Goal: Task Accomplishment & Management: Complete application form

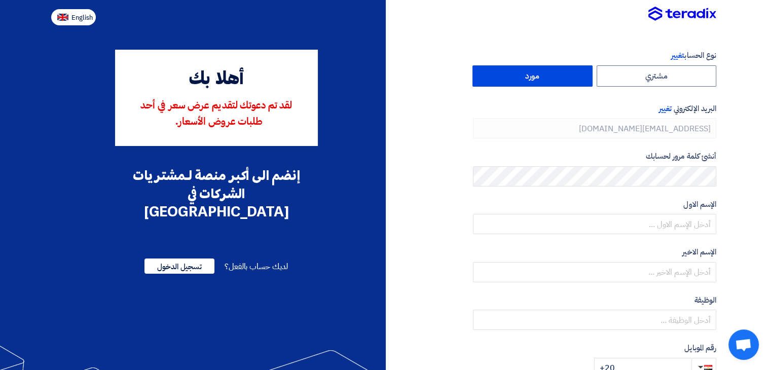
click at [85, 15] on span "English" at bounding box center [81, 17] width 21 height 7
type input "Register"
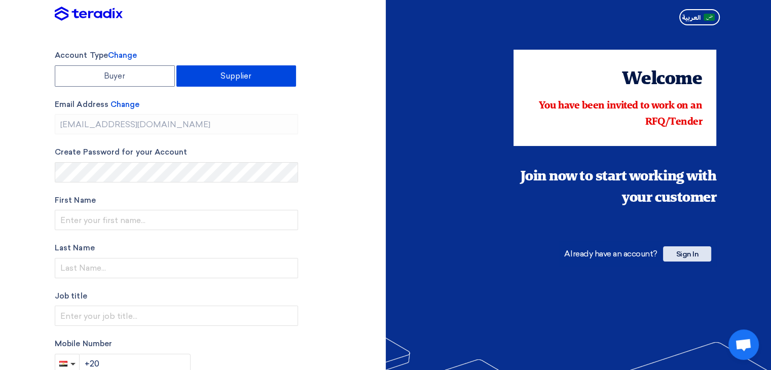
click at [697, 250] on span "Sign In" at bounding box center [687, 253] width 48 height 15
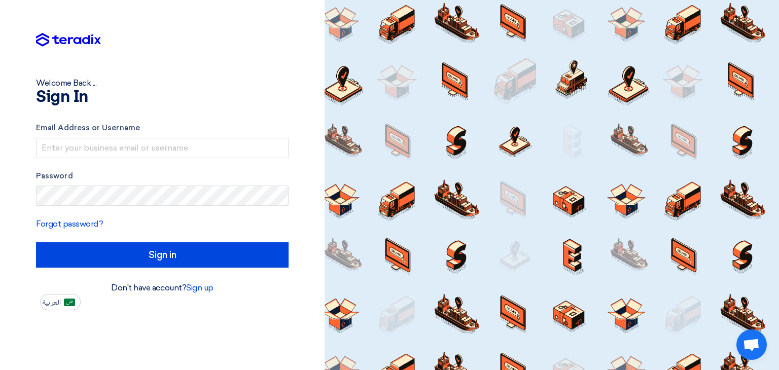
type input "ragab@trending-eg.com"
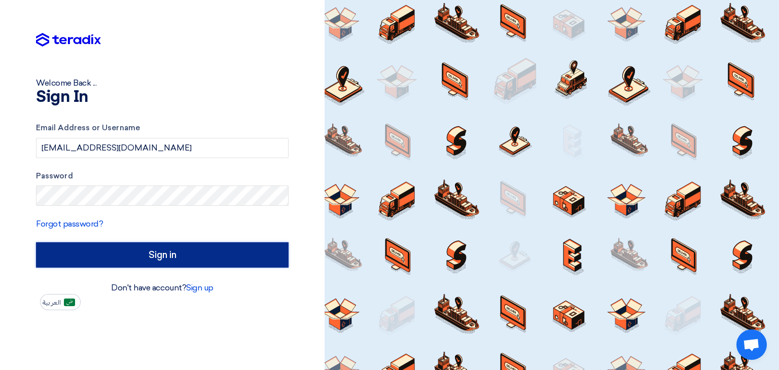
click at [129, 257] on input "Sign in" at bounding box center [162, 254] width 252 height 25
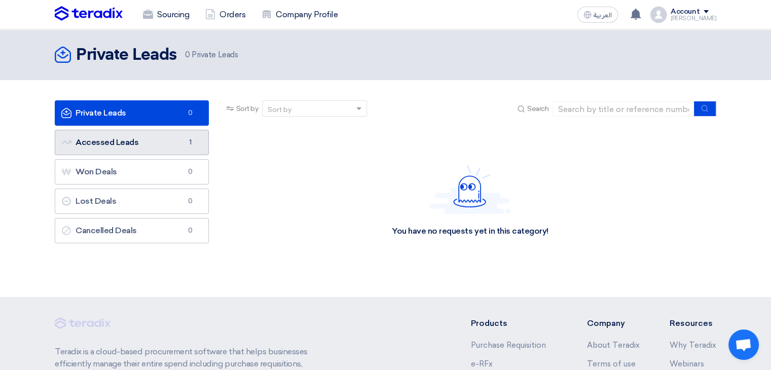
click at [176, 142] on link "Accessed Leads Accessed Leads 1" at bounding box center [132, 142] width 154 height 25
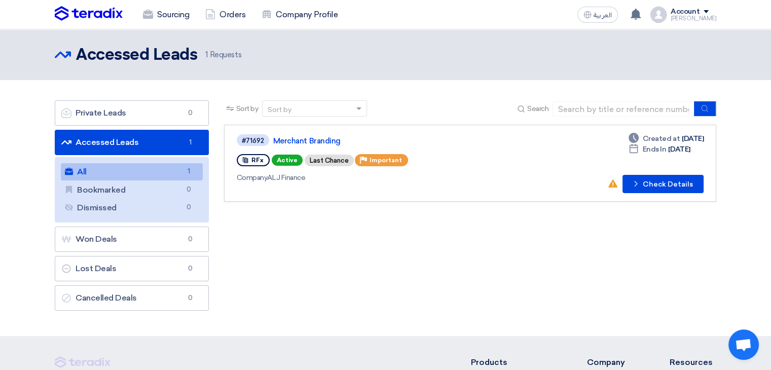
click at [129, 171] on link "All All 1" at bounding box center [132, 171] width 142 height 17
click at [613, 184] on use at bounding box center [612, 183] width 9 height 8
click at [663, 183] on button "Check details Check Details" at bounding box center [663, 184] width 81 height 18
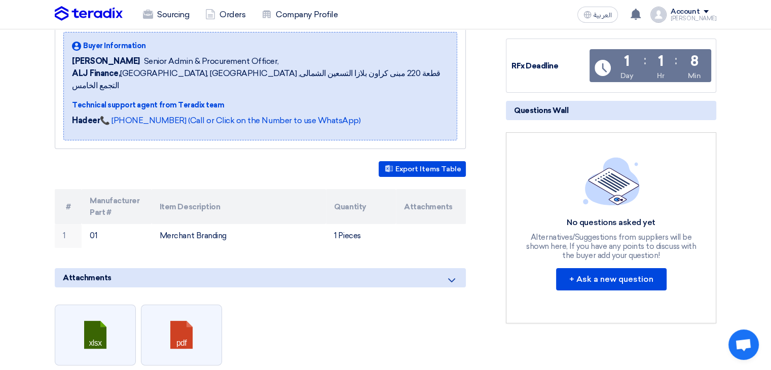
scroll to position [152, 0]
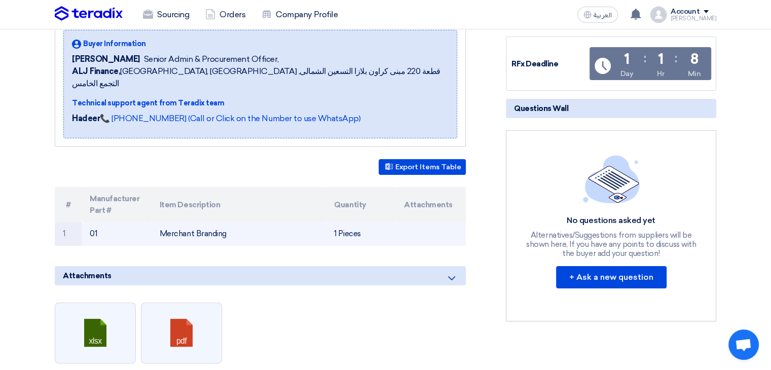
click at [361, 222] on td "1 Pieces" at bounding box center [361, 234] width 70 height 24
click at [61, 222] on td "1" at bounding box center [68, 234] width 27 height 24
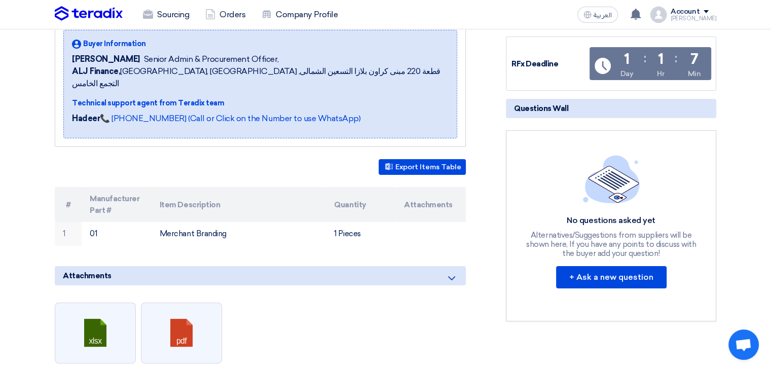
click at [65, 187] on th "#" at bounding box center [68, 204] width 27 height 35
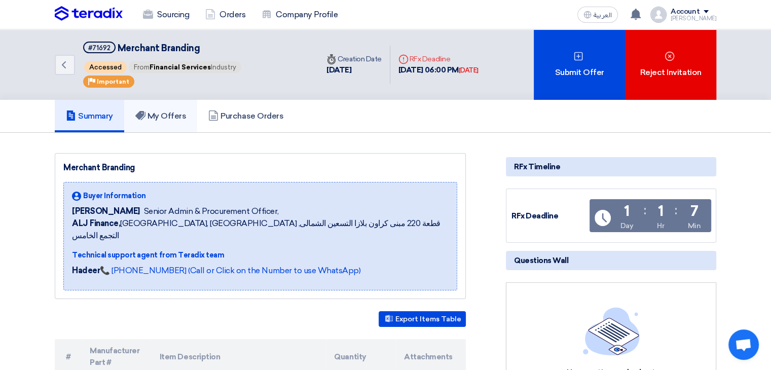
click at [164, 113] on h5 "My Offers" at bounding box center [160, 116] width 51 height 10
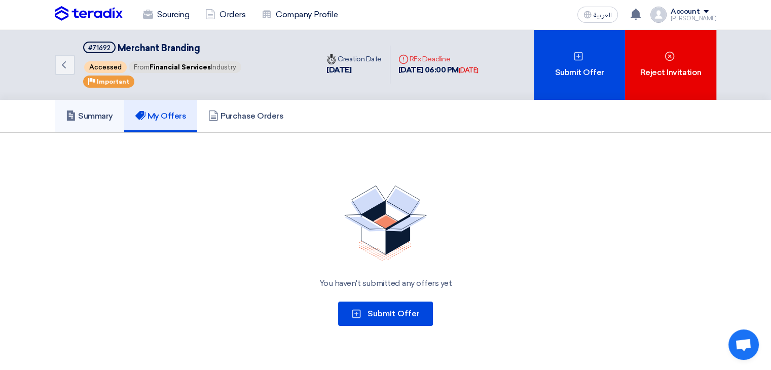
click at [91, 118] on h5 "Summary" at bounding box center [89, 116] width 47 height 10
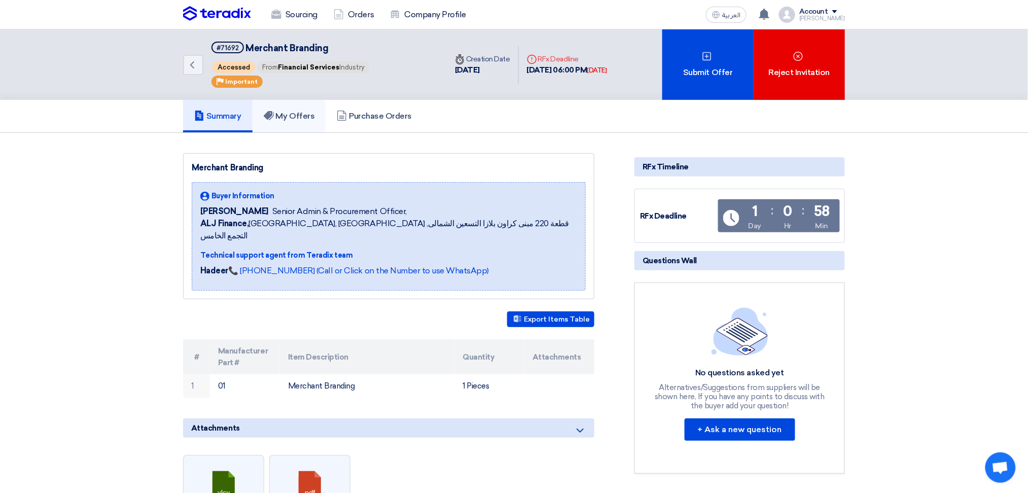
click at [306, 125] on link "My Offers" at bounding box center [289, 116] width 74 height 32
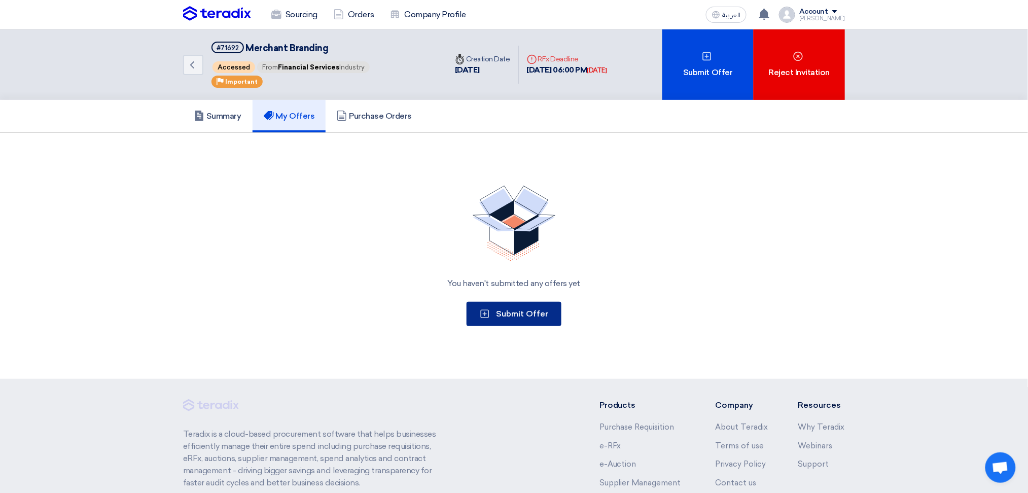
click at [527, 319] on button "Submit Offer" at bounding box center [513, 314] width 95 height 24
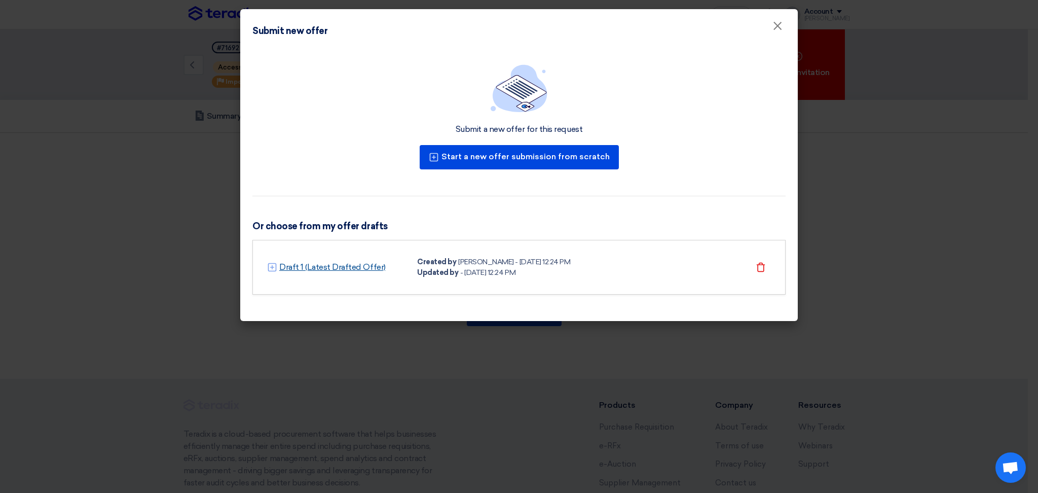
click at [353, 263] on link "Draft 1 (Latest Drafted Offer)" at bounding box center [332, 267] width 106 height 12
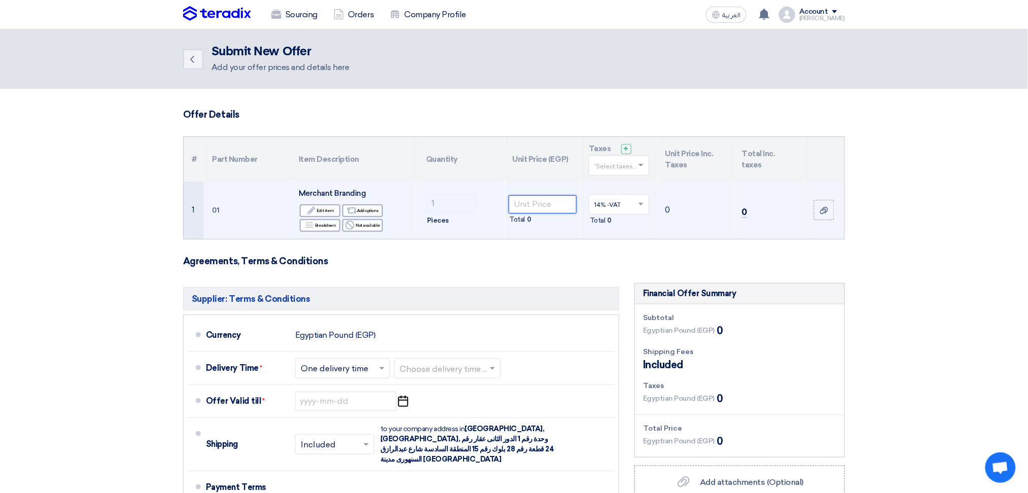
click at [532, 204] on input "number" at bounding box center [543, 204] width 68 height 18
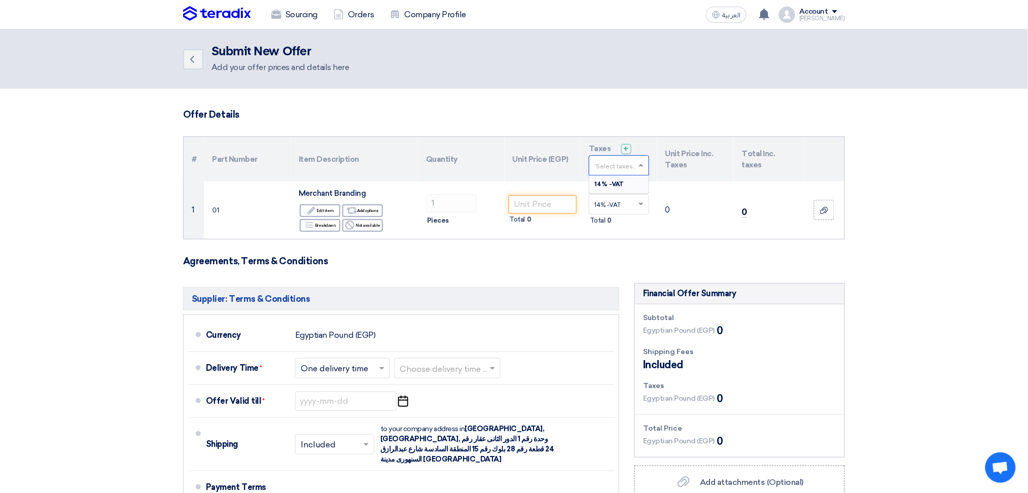
click at [615, 169] on input "text" at bounding box center [613, 166] width 39 height 17
click at [622, 182] on div "14% -VAT" at bounding box center [618, 183] width 59 height 17
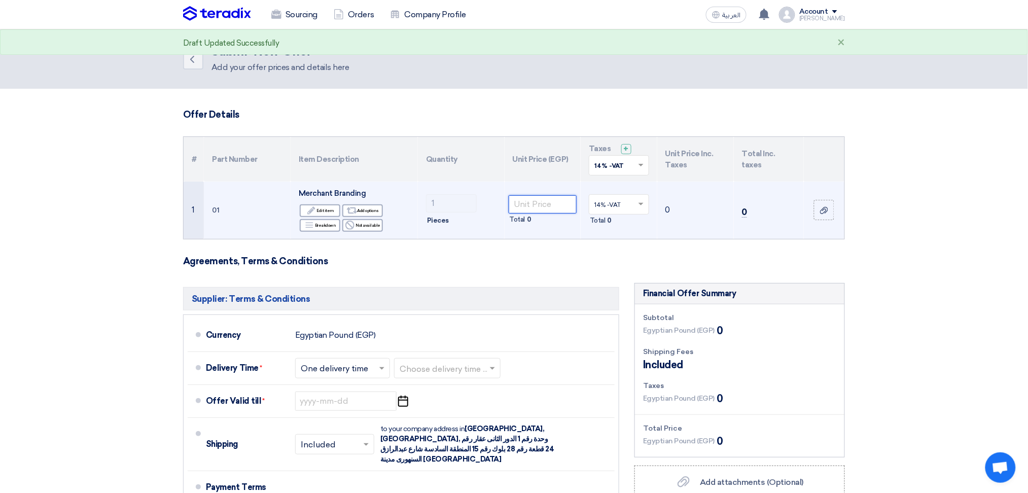
click at [543, 209] on input "number" at bounding box center [543, 204] width 68 height 18
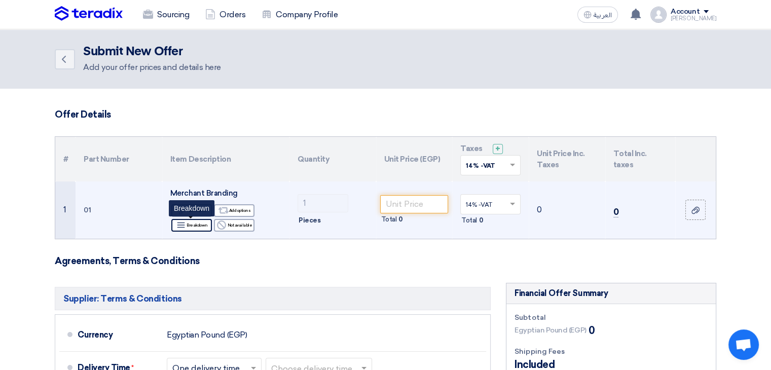
click at [197, 226] on div "Breakdown Breakdown" at bounding box center [191, 225] width 41 height 13
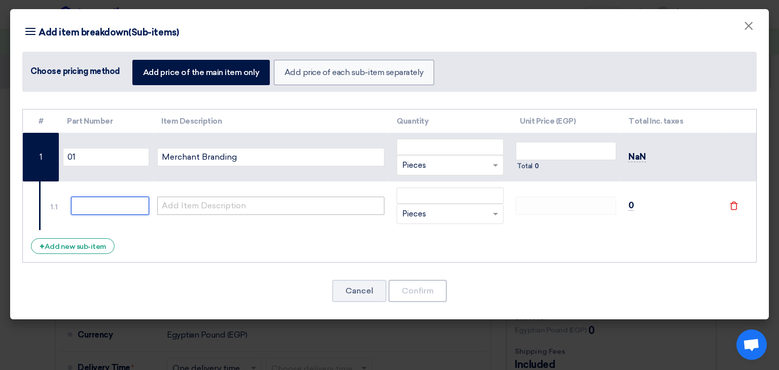
click at [144, 201] on input "text" at bounding box center [110, 206] width 78 height 18
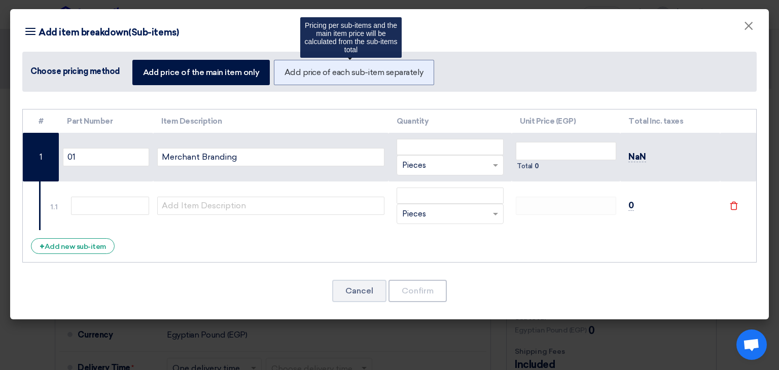
click at [290, 73] on label "Add price of each sub-item separately" at bounding box center [354, 72] width 160 height 25
click at [290, 73] on input "Add price of each sub-item separately" at bounding box center [287, 71] width 7 height 7
radio input "true"
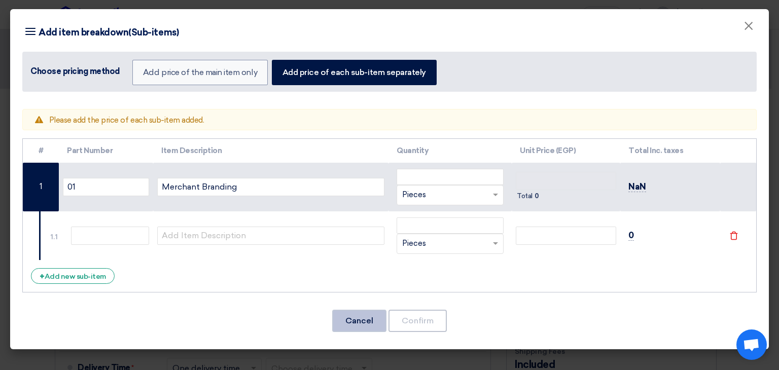
click at [351, 321] on button "Cancel" at bounding box center [359, 321] width 54 height 22
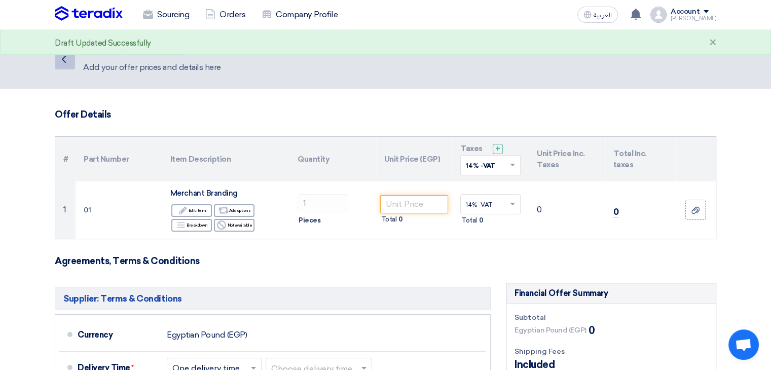
click at [68, 63] on icon "Back" at bounding box center [64, 59] width 12 height 12
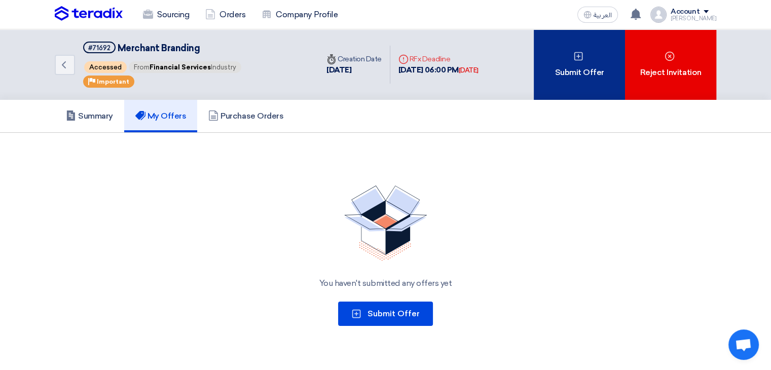
click at [580, 70] on div "Submit Offer" at bounding box center [579, 64] width 91 height 70
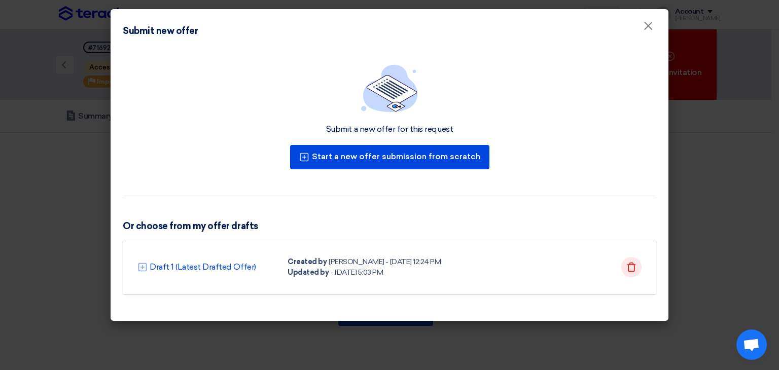
click at [631, 268] on icon "Delete" at bounding box center [631, 267] width 10 height 10
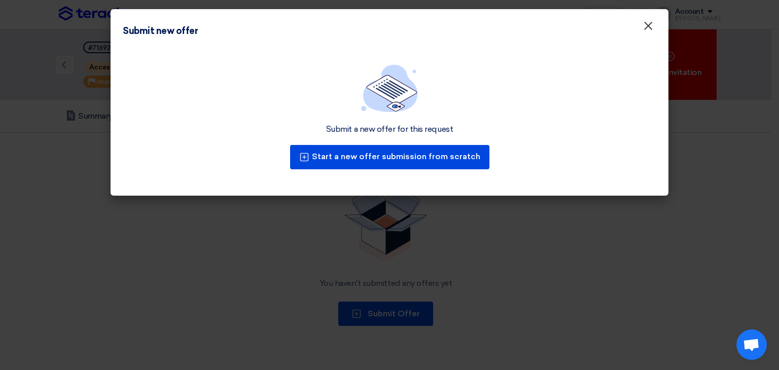
click at [644, 31] on span "×" at bounding box center [648, 28] width 10 height 20
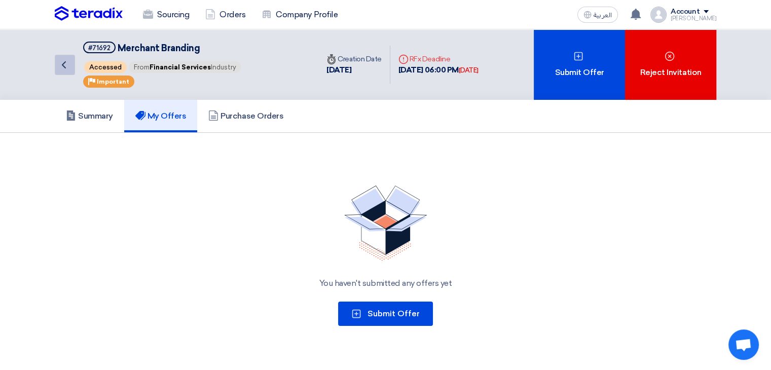
click at [62, 59] on icon "Back" at bounding box center [64, 65] width 12 height 12
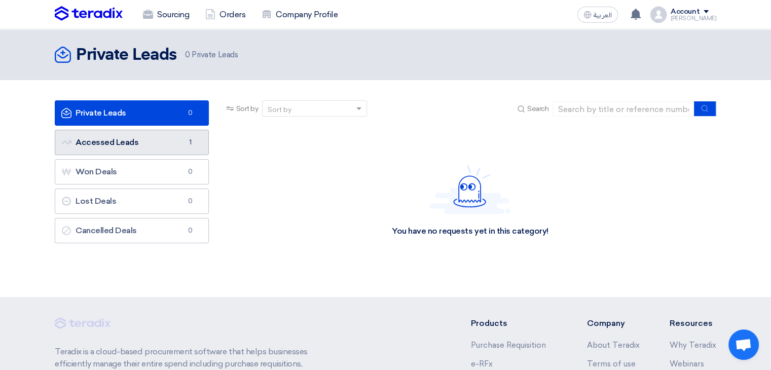
click at [165, 143] on link "Accessed Leads Accessed Leads 1" at bounding box center [132, 142] width 154 height 25
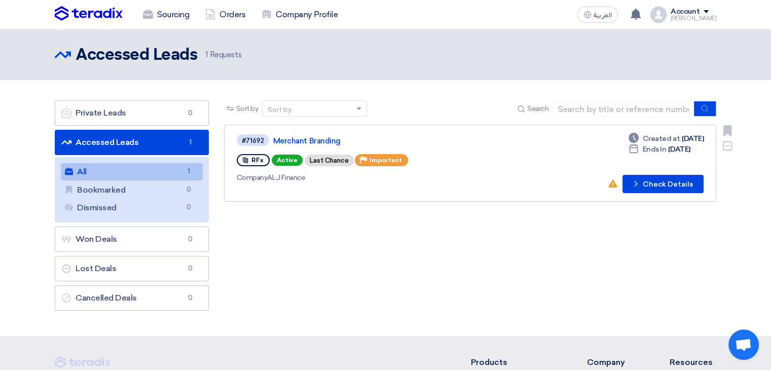
click at [498, 151] on div "#71692 Merchant Branding RFx Active Last Chance Priority Important Company ALJ …" at bounding box center [383, 163] width 292 height 60
click at [634, 185] on icon "Check details" at bounding box center [636, 184] width 10 height 10
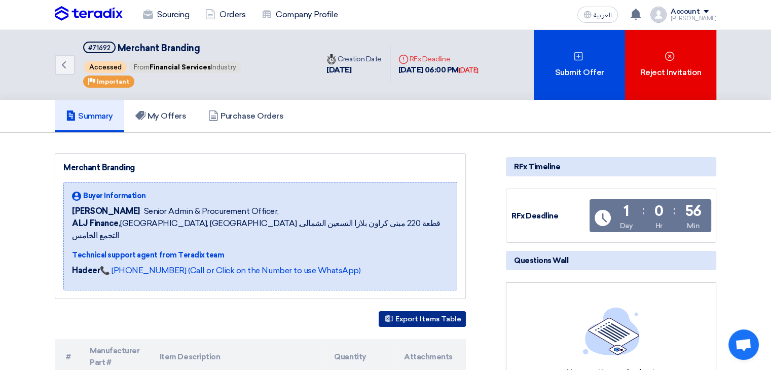
click at [420, 311] on button "Export Items Table" at bounding box center [422, 319] width 87 height 16
click at [393, 311] on button "Export Items Table" at bounding box center [422, 319] width 87 height 16
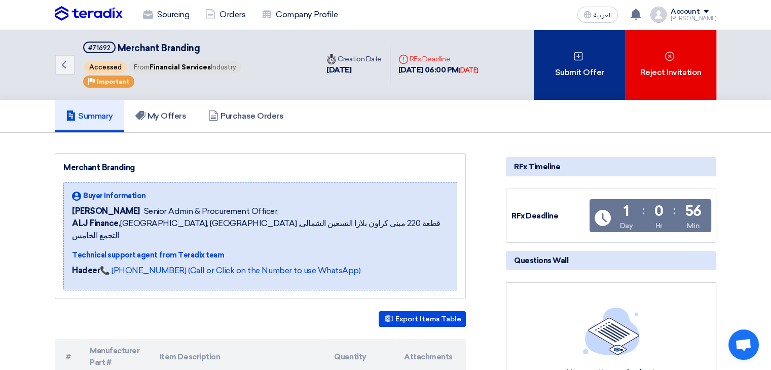
click at [560, 72] on div "Submit Offer" at bounding box center [579, 64] width 91 height 70
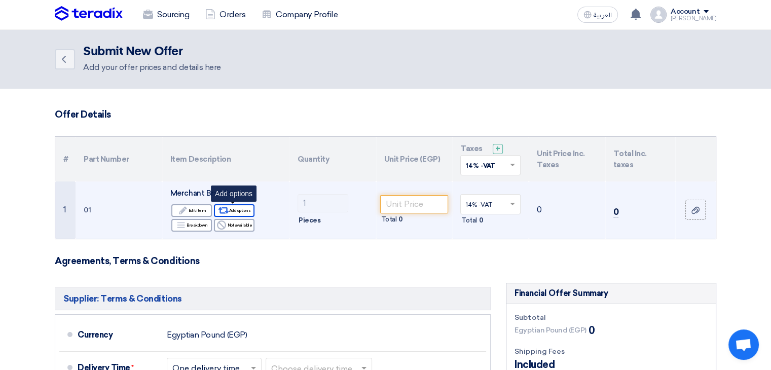
click at [242, 208] on div "Alternative Add options" at bounding box center [234, 210] width 41 height 13
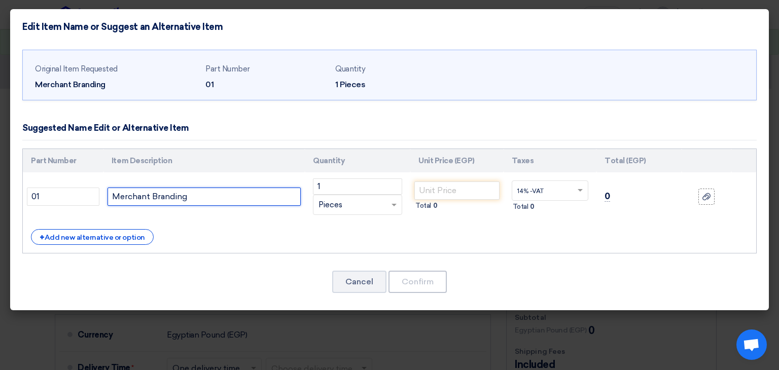
click at [250, 194] on input "Merchant Branding" at bounding box center [203, 197] width 193 height 18
type input "Merchant Branding"
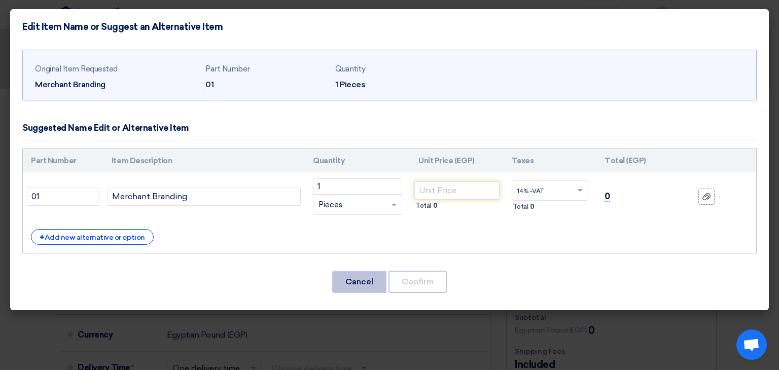
click at [367, 288] on button "Cancel" at bounding box center [359, 282] width 54 height 22
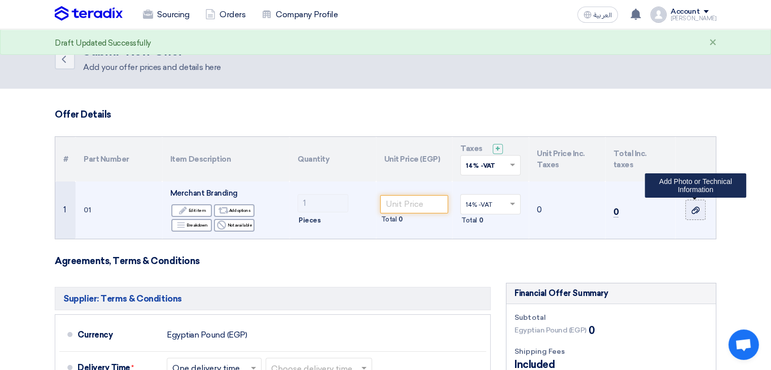
click at [696, 207] on icon at bounding box center [696, 210] width 8 height 8
click at [0, 0] on input "file" at bounding box center [0, 0] width 0 height 0
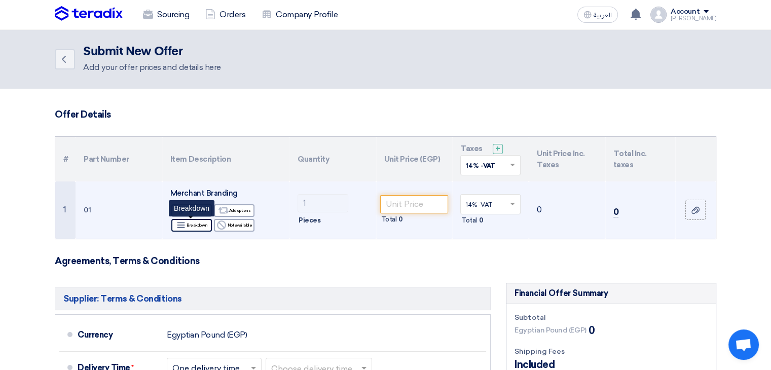
click at [191, 226] on div "Breakdown Breakdown" at bounding box center [191, 225] width 41 height 13
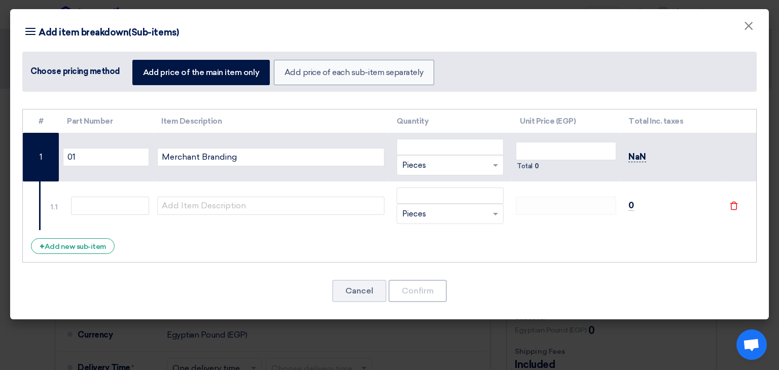
click at [641, 156] on span "NaN" at bounding box center [637, 157] width 18 height 11
drag, startPoint x: 90, startPoint y: 226, endPoint x: 88, endPoint y: 236, distance: 10.5
click at [88, 236] on div "# Part Number Item Description Quantity Unit Price (EGP) Total Inc. taxes 01 Me…" at bounding box center [389, 186] width 734 height 154
click at [87, 238] on div "+ Add new sub-item" at bounding box center [73, 246] width 84 height 16
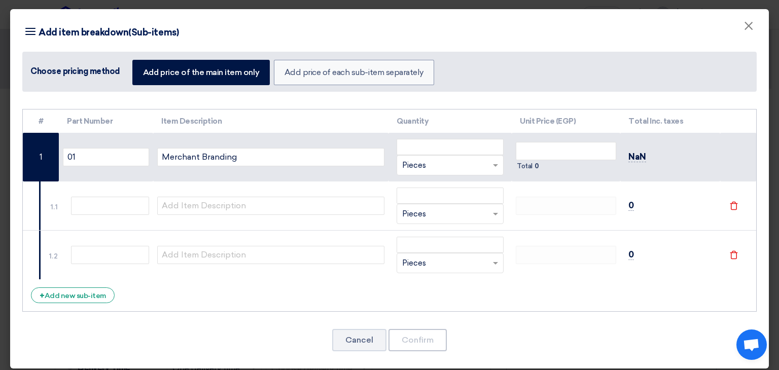
click at [85, 270] on td at bounding box center [106, 255] width 94 height 49
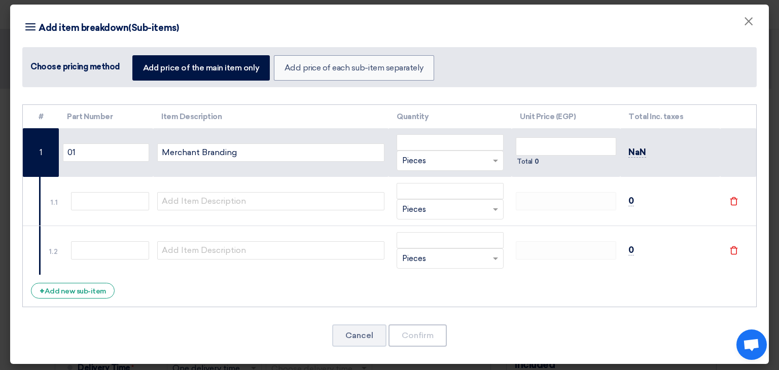
scroll to position [6, 0]
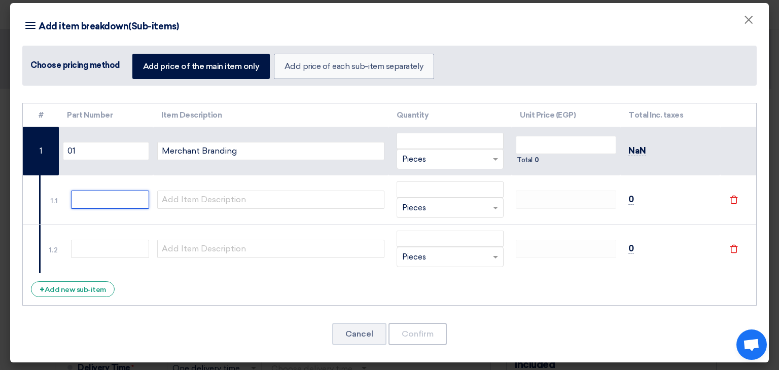
click at [79, 199] on input "text" at bounding box center [110, 200] width 78 height 18
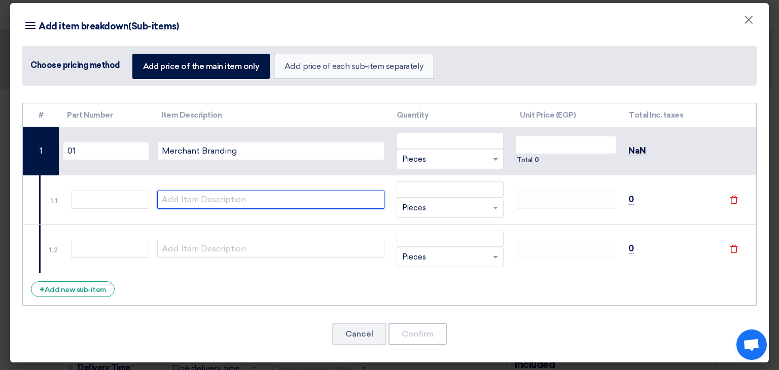
click at [188, 194] on input "text" at bounding box center [270, 200] width 227 height 18
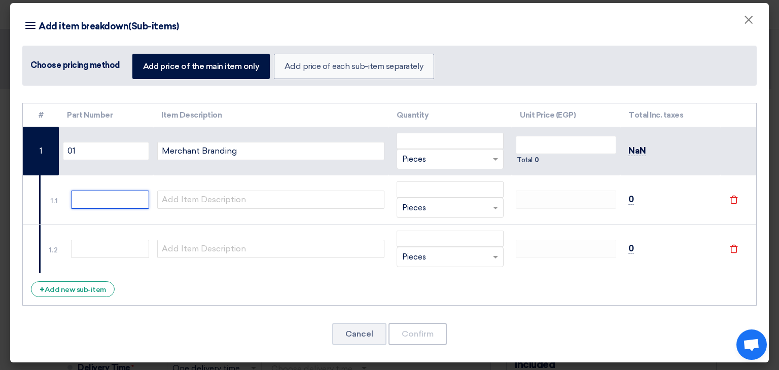
click at [115, 194] on input "text" at bounding box center [110, 200] width 78 height 18
type input "2"
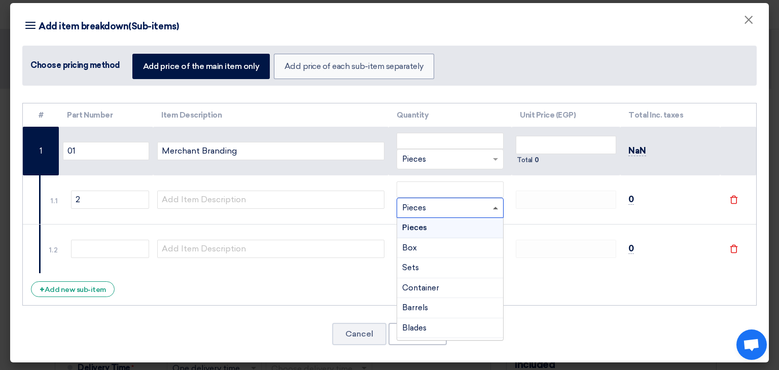
click at [493, 207] on span at bounding box center [495, 208] width 5 height 3
click at [423, 229] on div "Pieces" at bounding box center [450, 228] width 106 height 20
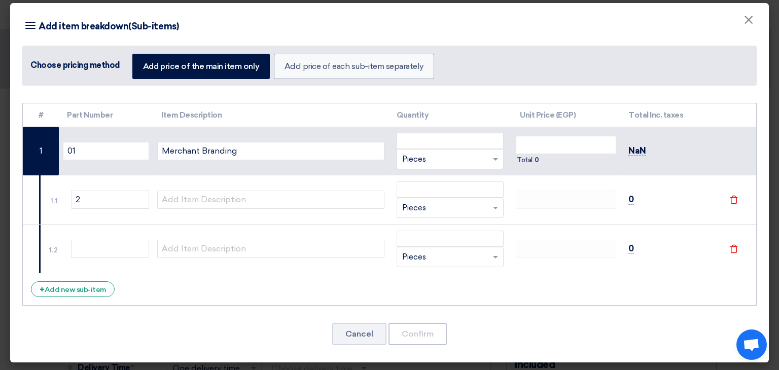
click at [635, 151] on span "NaN" at bounding box center [637, 151] width 18 height 11
click at [619, 98] on div "# Part Number Item Description Quantity Unit Price (EGP) Total Inc. taxes 01" at bounding box center [389, 230] width 758 height 265
click at [557, 148] on input "number" at bounding box center [566, 145] width 100 height 18
type input "100"
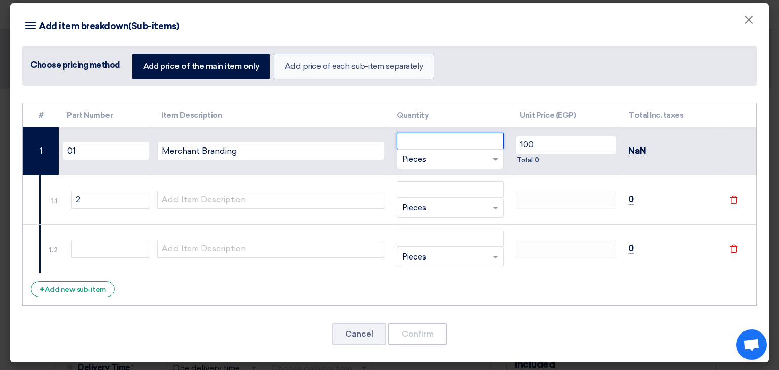
click at [466, 143] on input "number" at bounding box center [449, 141] width 107 height 16
type input "1"
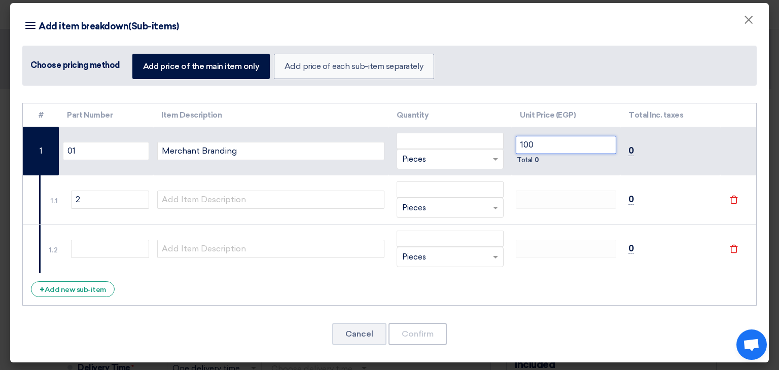
click at [552, 144] on input "100" at bounding box center [566, 145] width 100 height 18
type input "1"
click at [438, 127] on td "RFQ_STEP1.ITEMS.2.TYPE_PLACEHOLDER × Pieces" at bounding box center [449, 151] width 123 height 49
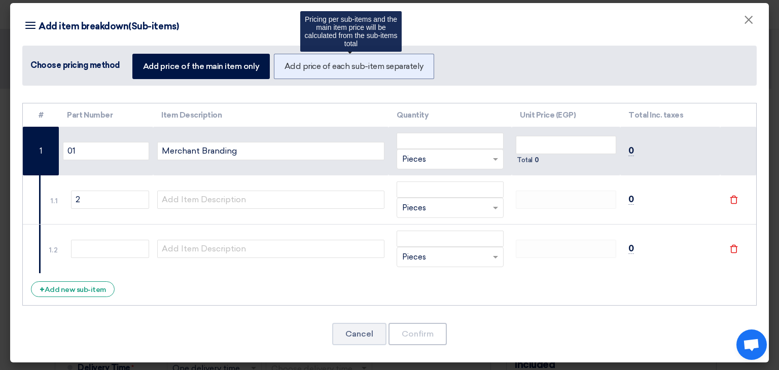
click at [321, 69] on label "Add price of each sub-item separately" at bounding box center [354, 66] width 160 height 25
click at [291, 69] on input "Add price of each sub-item separately" at bounding box center [287, 65] width 7 height 7
radio input "true"
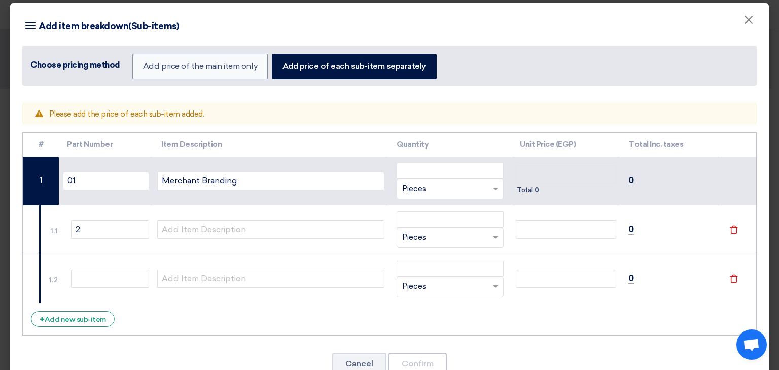
click at [729, 276] on icon "File" at bounding box center [733, 278] width 9 height 9
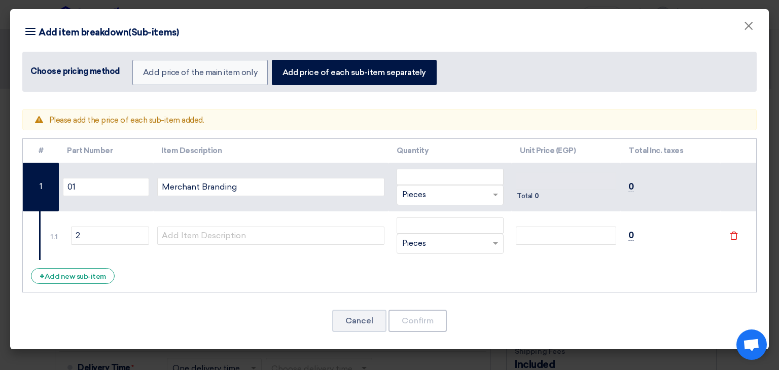
click at [733, 236] on icon "File" at bounding box center [733, 235] width 9 height 9
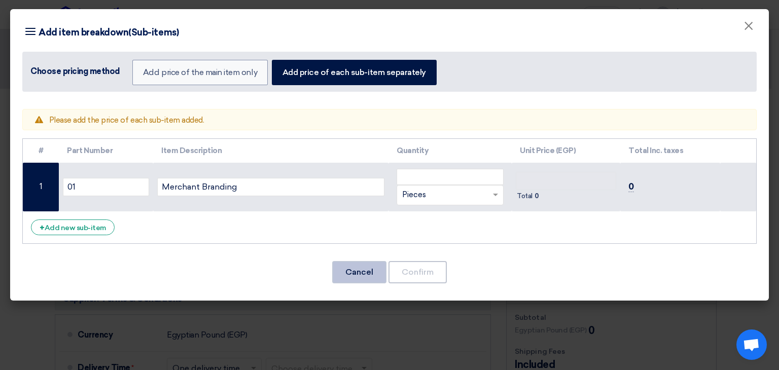
click at [353, 276] on button "Cancel" at bounding box center [359, 272] width 54 height 22
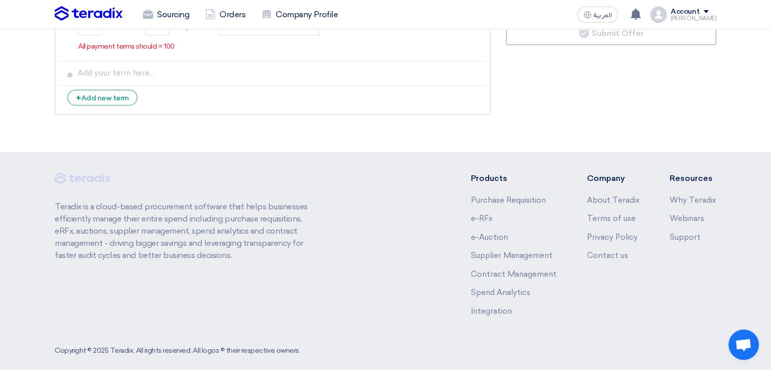
scroll to position [191, 0]
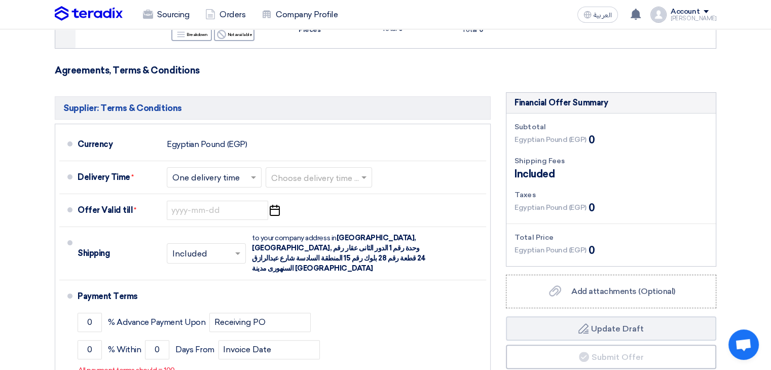
click at [53, 303] on div "Supplier: Terms & Conditions Currency Egyptian Pound (EGP) Delivery Time * Choo…" at bounding box center [272, 267] width 451 height 351
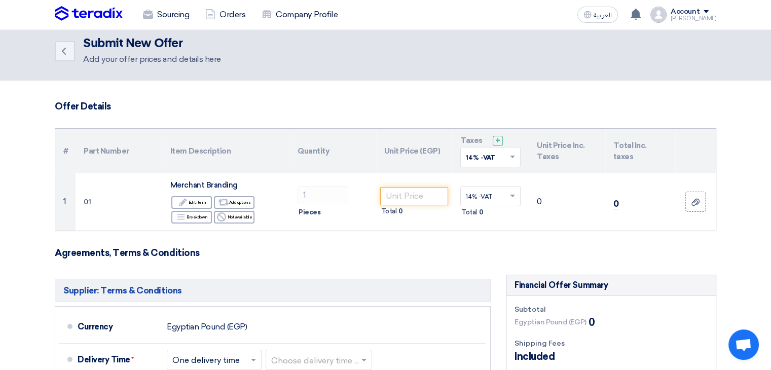
scroll to position [0, 0]
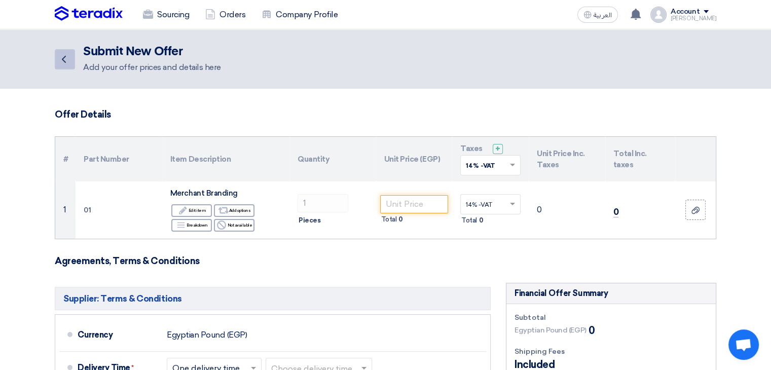
click at [72, 65] on link "Back" at bounding box center [65, 59] width 20 height 20
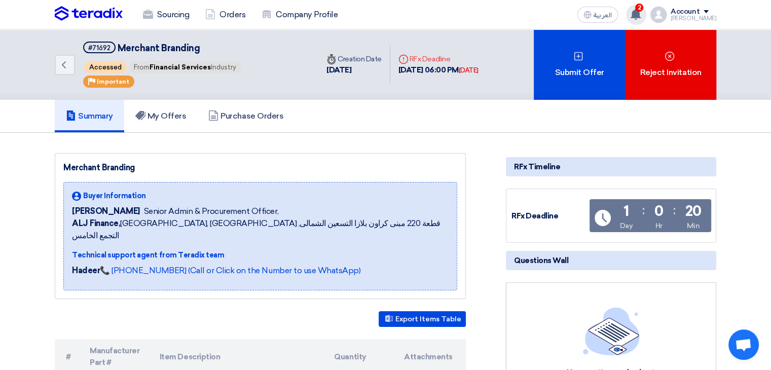
click at [641, 15] on use at bounding box center [636, 14] width 10 height 11
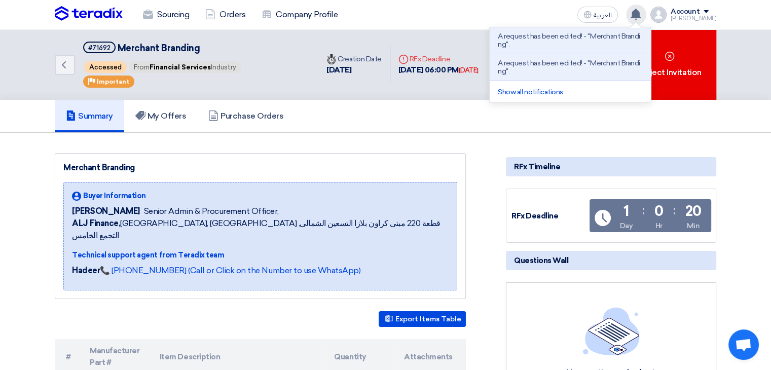
click at [641, 14] on use at bounding box center [636, 14] width 10 height 11
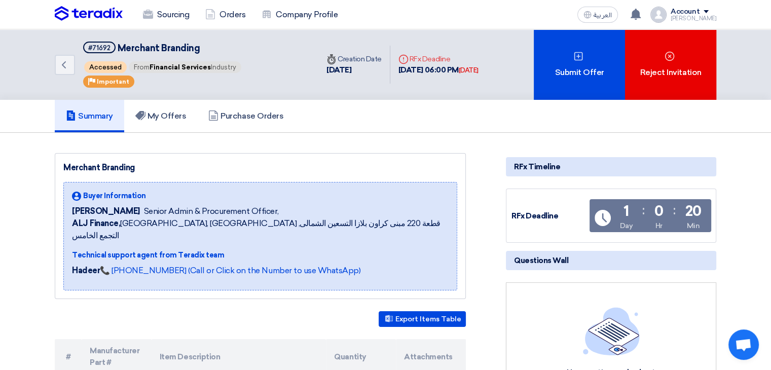
click at [380, 157] on div "Merchant Branding Buyer Information Eslam Abdelnaby Senior Admin & Procurement …" at bounding box center [260, 226] width 411 height 146
